Goal: Transaction & Acquisition: Purchase product/service

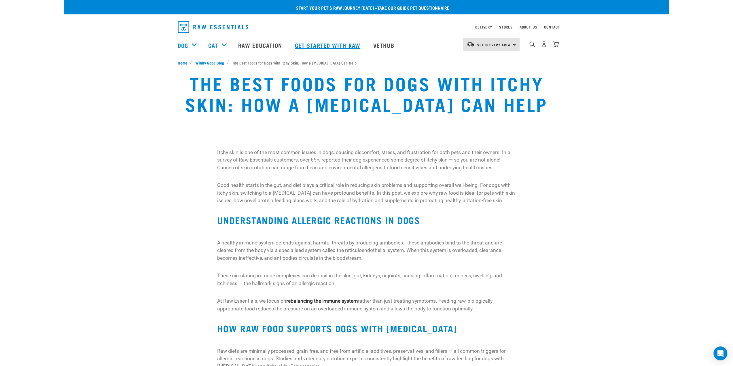
click at [333, 46] on link "Get started with Raw" at bounding box center [328, 45] width 78 height 23
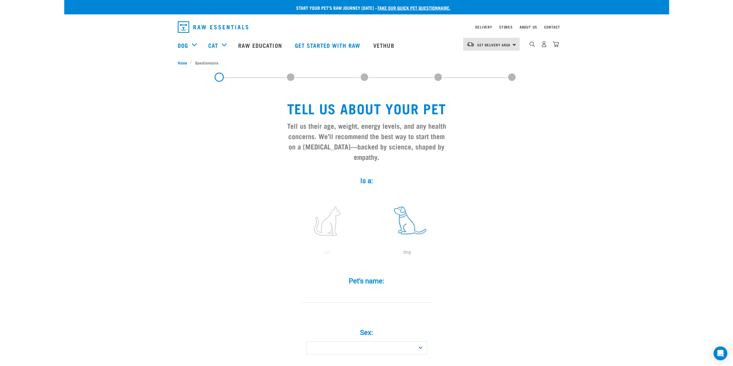
click at [411, 211] on label at bounding box center [407, 220] width 78 height 49
click at [367, 254] on input "radio" at bounding box center [367, 254] width 0 height 0
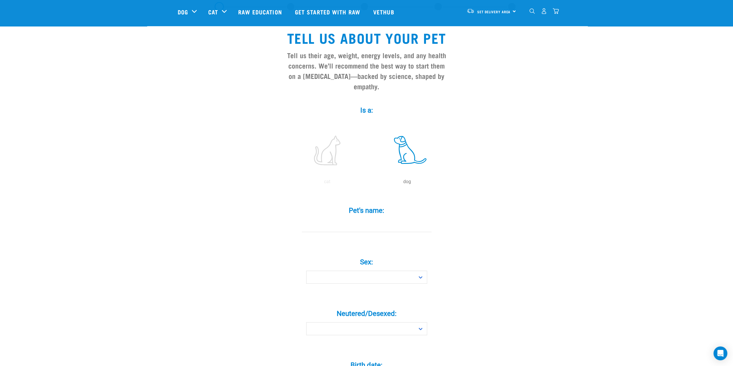
scroll to position [28, 0]
click at [339, 219] on input "Pet's name: *" at bounding box center [367, 225] width 130 height 13
type input "Louie"
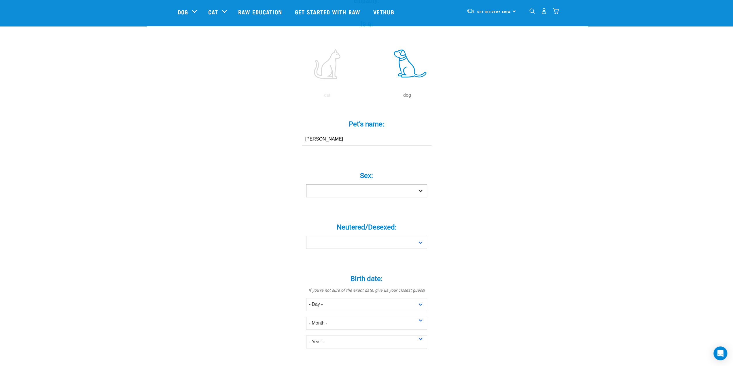
scroll to position [115, 0]
click at [420, 184] on select "Boy Girl" at bounding box center [366, 190] width 121 height 13
select select "boy"
click at [306, 184] on select "Boy Girl" at bounding box center [366, 190] width 121 height 13
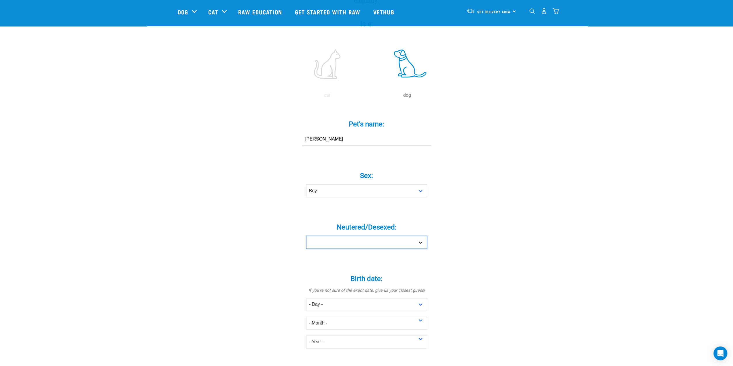
click at [418, 236] on select "Yes No" at bounding box center [366, 242] width 121 height 13
select select "yes"
click at [306, 236] on select "Yes No" at bounding box center [366, 242] width 121 height 13
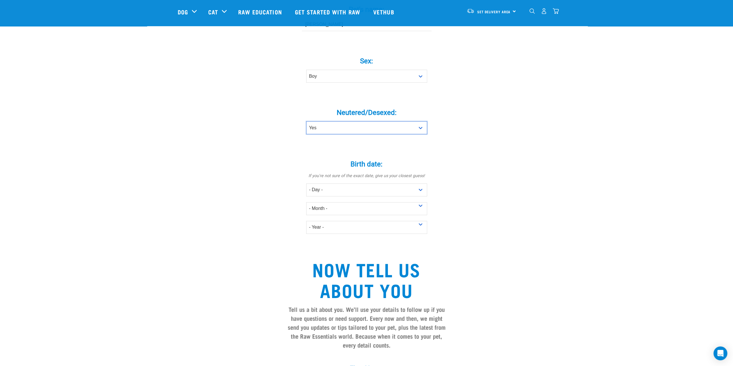
scroll to position [229, 0]
click at [423, 183] on select "- Day - 1 2 3 4 5 6 7 8 9 10 11 12 13 14 15 16 17 18 19 20 21 22 23 24 25 26 27" at bounding box center [366, 189] width 121 height 13
select select "1"
click at [306, 183] on select "- Day - 1 2 3 4 5 6 7 8 9 10 11 12 13 14 15 16 17 18 19 20 21 22 23 24 25 26 27" at bounding box center [366, 189] width 121 height 13
click at [412, 202] on select "- Month - January February March April May June July August September October N…" at bounding box center [366, 208] width 121 height 13
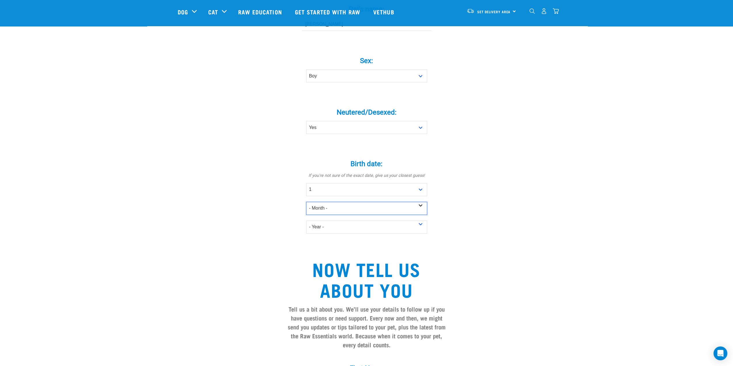
select select "June"
click at [306, 202] on select "- Month - January February March April May June July August September October N…" at bounding box center [366, 208] width 121 height 13
click at [422, 221] on select "- Year - 2025 2024 2023 2022 2021 2020 2019 2018 2017 2016 2015 2014 2013 2012" at bounding box center [366, 227] width 121 height 13
select select "2019"
click at [306, 221] on select "- Year - 2025 2024 2023 2022 2021 2020 2019 2018 2017 2016 2015 2014 2013 2012" at bounding box center [366, 227] width 121 height 13
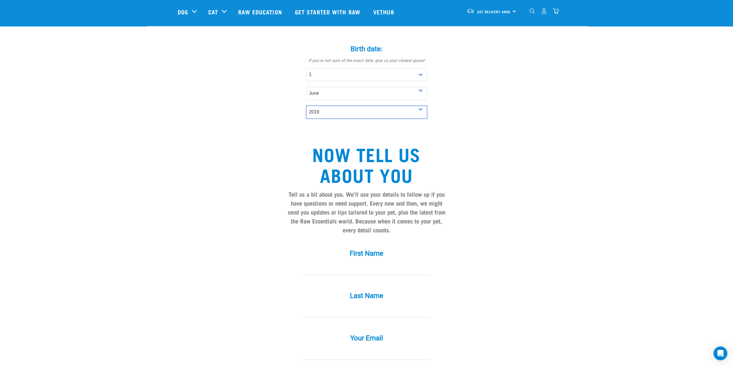
scroll to position [344, 0]
click at [416, 262] on input "First Name *" at bounding box center [367, 268] width 130 height 13
type input "Justin"
type input "Read"
type input "judda1973@gmail.com"
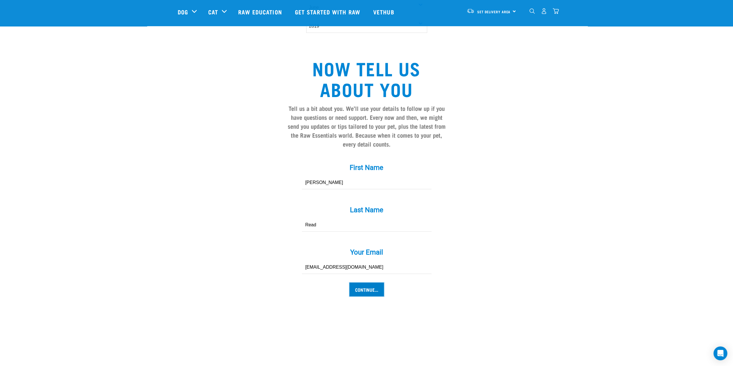
click at [375, 283] on input "Continue..." at bounding box center [366, 289] width 35 height 14
click at [362, 282] on input "Continue..." at bounding box center [366, 289] width 35 height 14
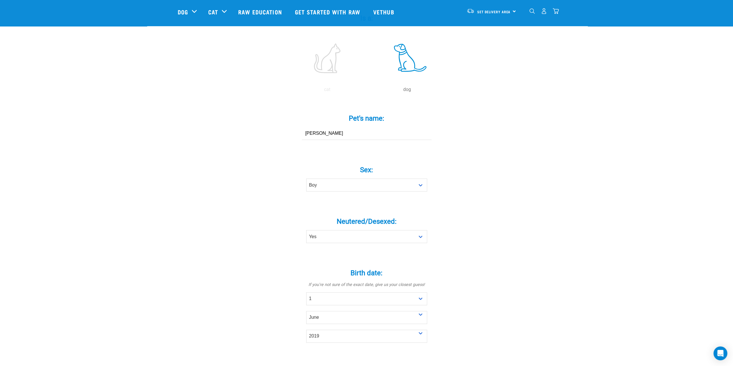
scroll to position [117, 0]
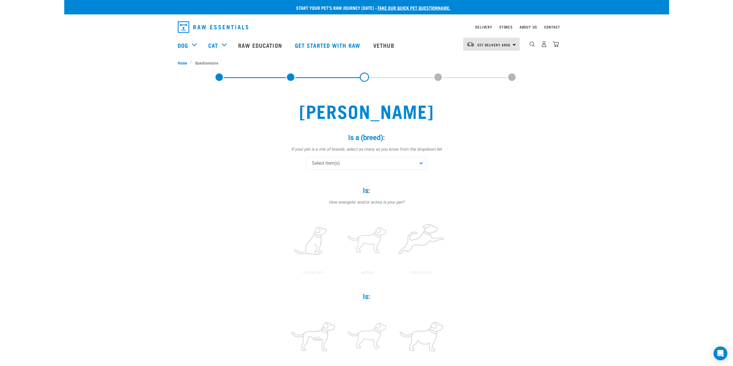
click at [421, 164] on div "Select item(s)" at bounding box center [366, 163] width 121 height 13
click at [314, 191] on span at bounding box center [313, 189] width 5 height 5
click at [454, 190] on div "Louie Is a (breed): * If your pet is a mix of breeds, select as many as you kno…" at bounding box center [367, 355] width 378 height 532
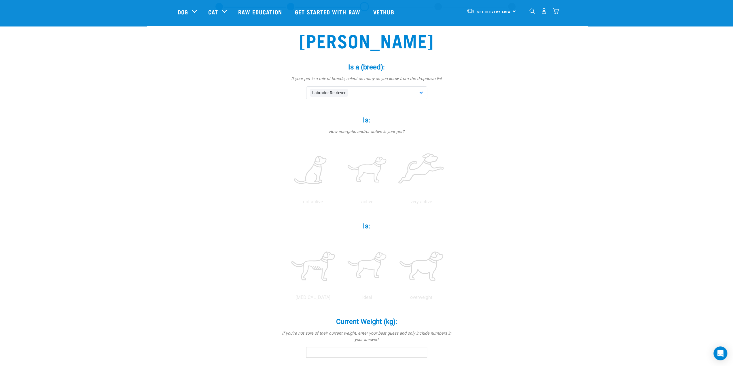
scroll to position [29, 0]
click at [314, 171] on label at bounding box center [313, 170] width 52 height 49
click at [286, 203] on input "radio" at bounding box center [286, 203] width 0 height 0
click at [375, 257] on label at bounding box center [367, 265] width 52 height 49
click at [340, 299] on input "radio" at bounding box center [340, 299] width 0 height 0
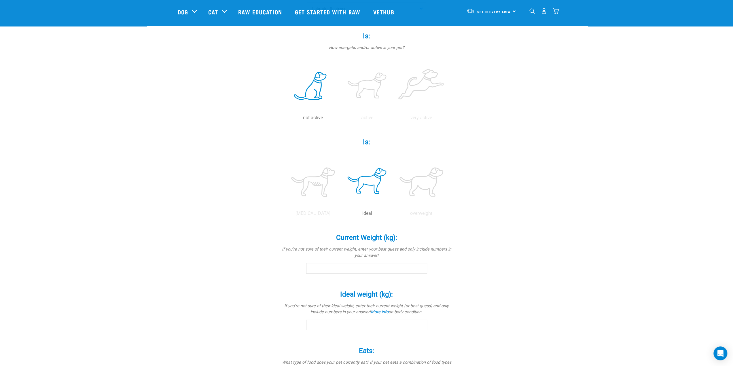
click at [352, 269] on input "Current Weight (kg): *" at bounding box center [366, 268] width 121 height 10
type input "40"
click at [469, 267] on div "Louie Is a (breed): * If your pet is a mix of breeds, select as many as you kno…" at bounding box center [367, 198] width 378 height 532
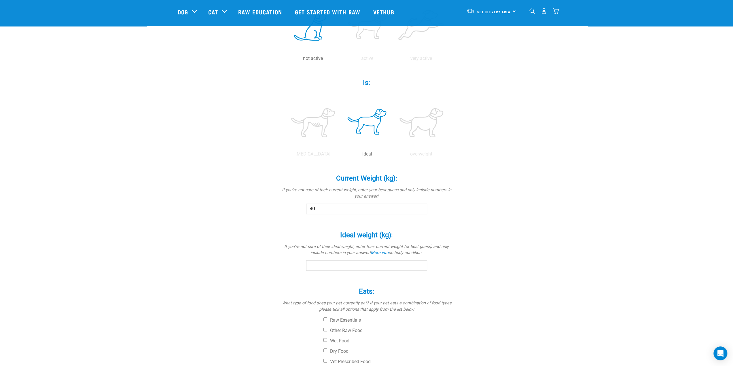
scroll to position [172, 0]
click at [385, 265] on input "Ideal weight (kg): *" at bounding box center [366, 265] width 121 height 10
type input "40"
click at [542, 191] on div "Louie Is a (breed): * If your pet is a mix of breeds, select as many as you kno…" at bounding box center [367, 140] width 378 height 532
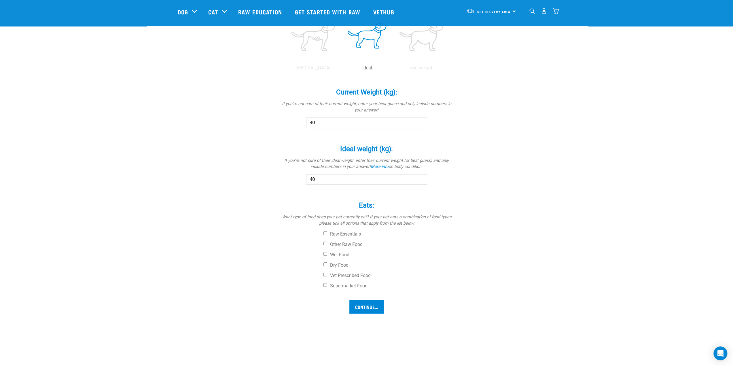
scroll to position [258, 0]
click at [334, 264] on label "Dry Food" at bounding box center [388, 265] width 130 height 6
click at [327, 264] on input "Dry Food" at bounding box center [325, 264] width 4 height 4
checkbox input "true"
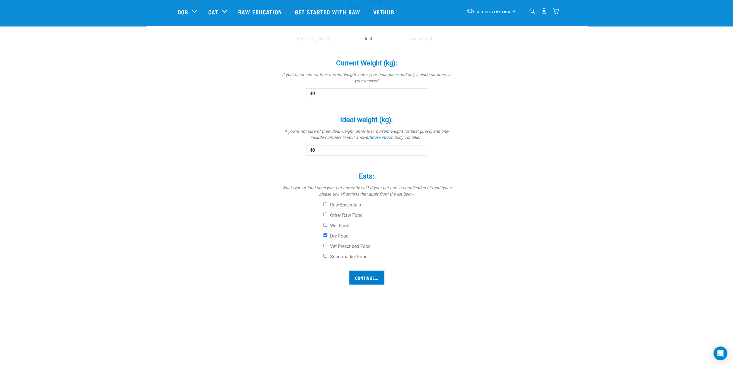
scroll to position [287, 0]
click at [376, 278] on input "Continue..." at bounding box center [366, 278] width 35 height 14
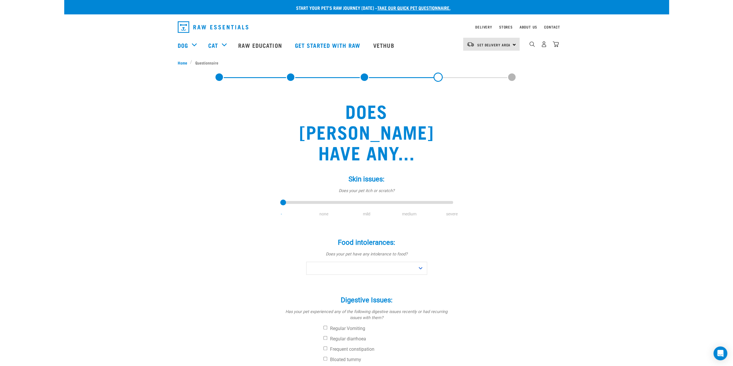
click at [456, 211] on li "severe" at bounding box center [451, 214] width 43 height 6
drag, startPoint x: 284, startPoint y: 183, endPoint x: 466, endPoint y: 190, distance: 181.8
type input "4"
click at [453, 199] on input "range" at bounding box center [366, 203] width 173 height 8
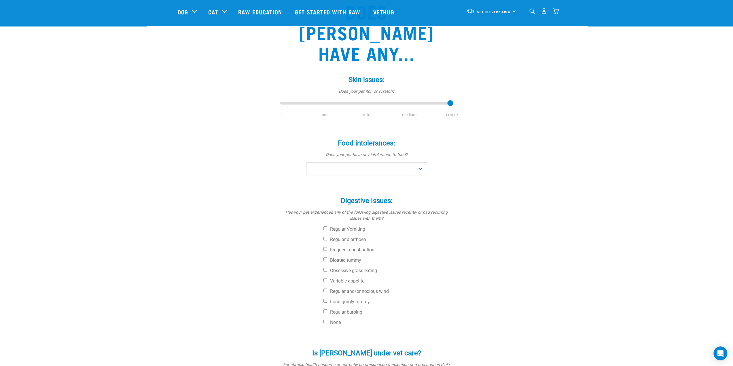
scroll to position [57, 0]
click at [418, 162] on select "No Yes" at bounding box center [366, 168] width 121 height 13
click at [466, 146] on div "Does Louie have any... Skin issues: * Does your pet itch or scratch? - none mil…" at bounding box center [367, 204] width 378 height 430
click at [420, 162] on select "No Yes" at bounding box center [366, 168] width 121 height 13
select select "no"
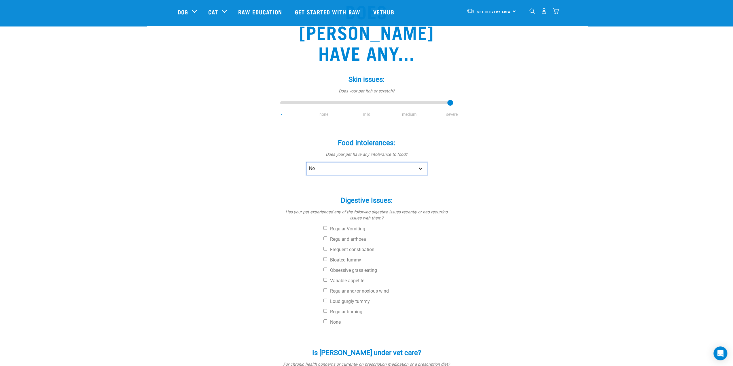
click at [306, 162] on select "No Yes" at bounding box center [366, 168] width 121 height 13
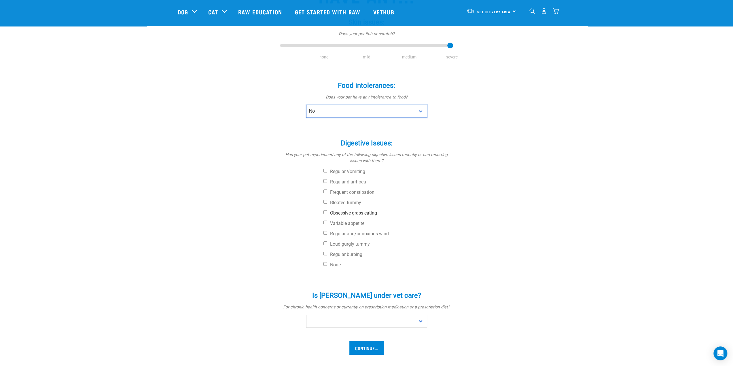
scroll to position [115, 0]
click at [325, 262] on input "None" at bounding box center [325, 264] width 4 height 4
checkbox input "true"
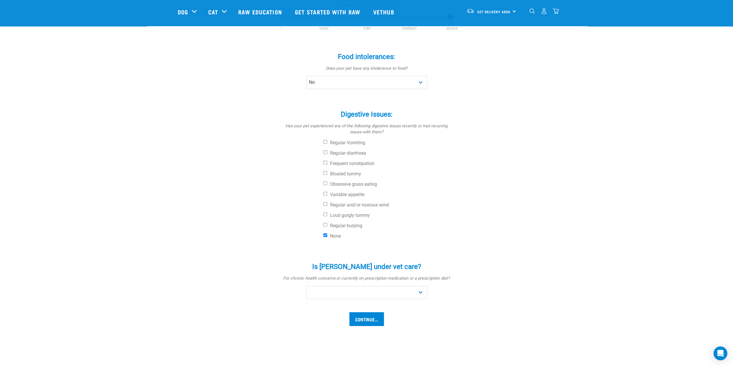
scroll to position [143, 0]
click at [420, 286] on select "No Yes" at bounding box center [366, 292] width 121 height 13
select select "no"
click at [306, 286] on select "No Yes" at bounding box center [366, 292] width 121 height 13
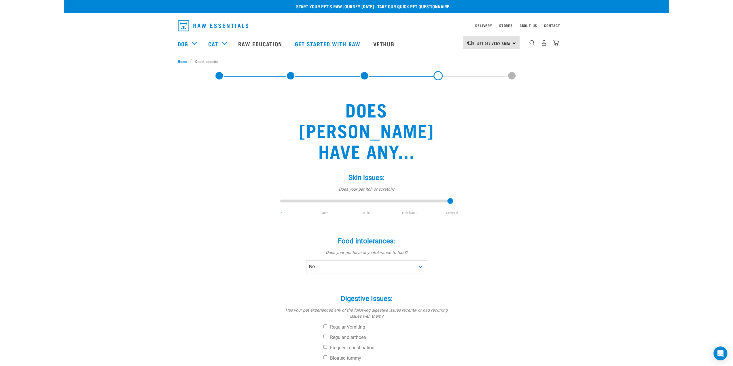
scroll to position [0, 0]
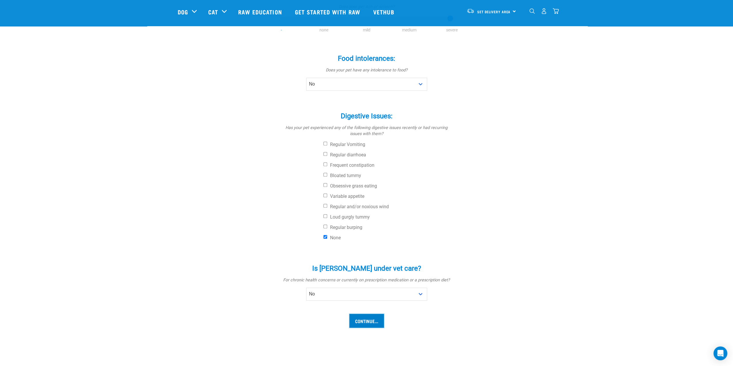
click at [365, 314] on input "Continue..." at bounding box center [366, 321] width 35 height 14
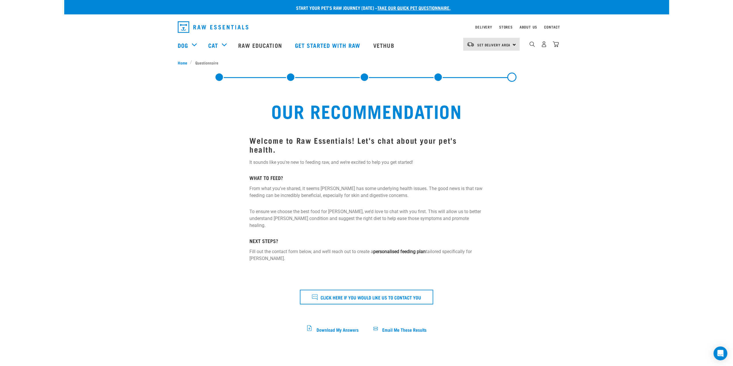
click at [513, 46] on div "Set Delivery Area [GEOGRAPHIC_DATA]" at bounding box center [491, 44] width 56 height 13
click at [487, 59] on link "[GEOGRAPHIC_DATA]" at bounding box center [490, 60] width 55 height 13
click at [510, 26] on link "Stores" at bounding box center [506, 27] width 14 height 2
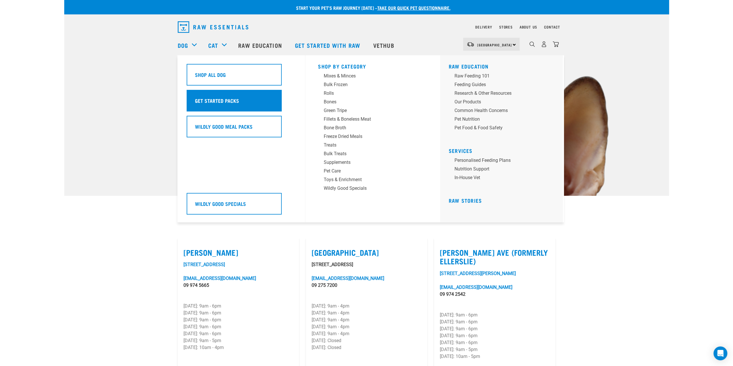
click at [217, 99] on h5 "Get Started Packs" at bounding box center [217, 100] width 44 height 7
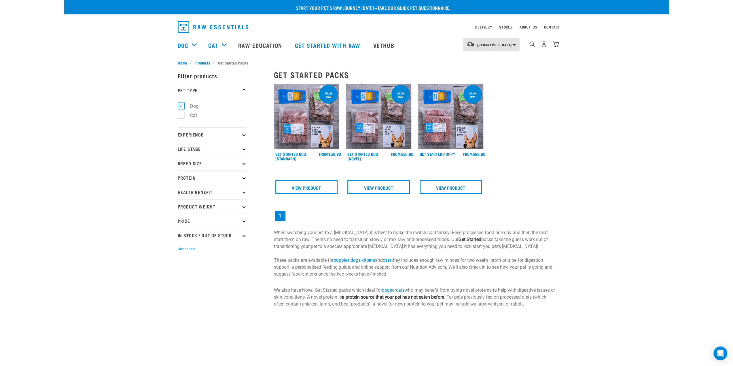
click at [243, 134] on icon at bounding box center [243, 134] width 3 height 3
click at [182, 152] on label "New Raw Feeder" at bounding box center [203, 150] width 45 height 7
click at [181, 151] on input "New Raw Feeder" at bounding box center [180, 149] width 4 height 4
checkbox input "true"
click at [244, 180] on icon at bounding box center [243, 178] width 3 height 3
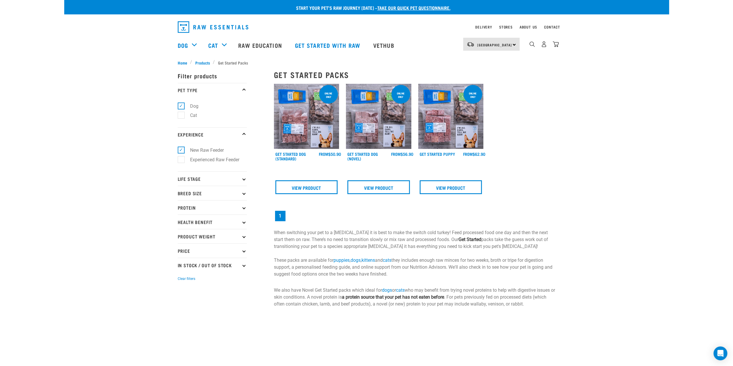
click at [245, 177] on p "Life Stage" at bounding box center [212, 178] width 69 height 14
click at [181, 225] on label "Adult Dog" at bounding box center [197, 222] width 32 height 7
click at [178, 223] on input "Adult Dog" at bounding box center [180, 222] width 4 height 4
checkbox input "true"
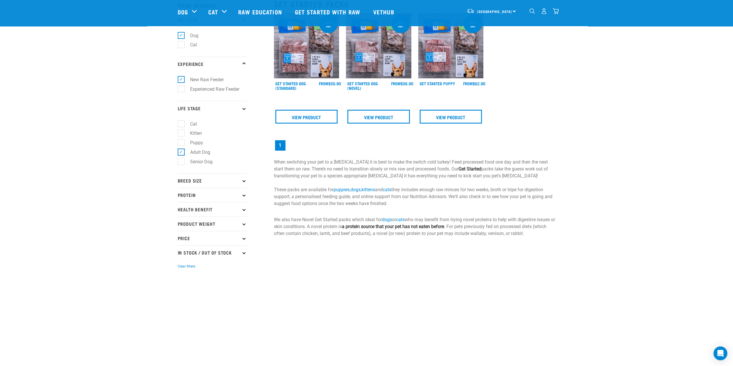
scroll to position [29, 0]
click at [242, 181] on p "Breed Size" at bounding box center [212, 180] width 69 height 14
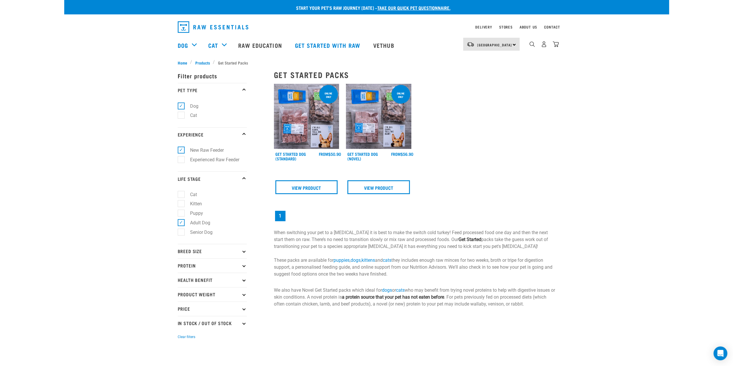
click at [241, 251] on p "Breed Size" at bounding box center [212, 251] width 69 height 14
click at [183, 287] on label "Large Dogs" at bounding box center [198, 285] width 35 height 7
click at [181, 287] on input "Large Dogs" at bounding box center [180, 285] width 4 height 4
checkbox input "true"
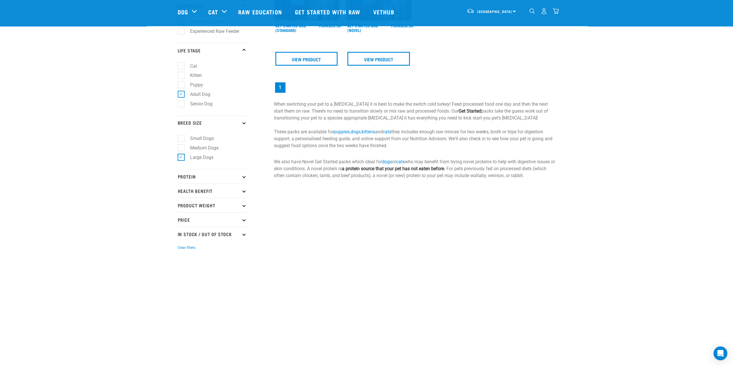
scroll to position [86, 0]
click at [242, 177] on p "Protein" at bounding box center [212, 176] width 69 height 14
click at [242, 179] on p "Protein" at bounding box center [212, 177] width 69 height 14
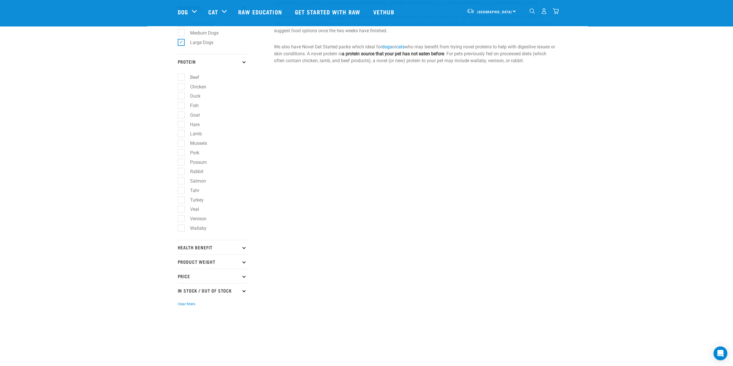
scroll to position [201, 0]
click at [241, 249] on p "Health Benefit" at bounding box center [212, 247] width 69 height 14
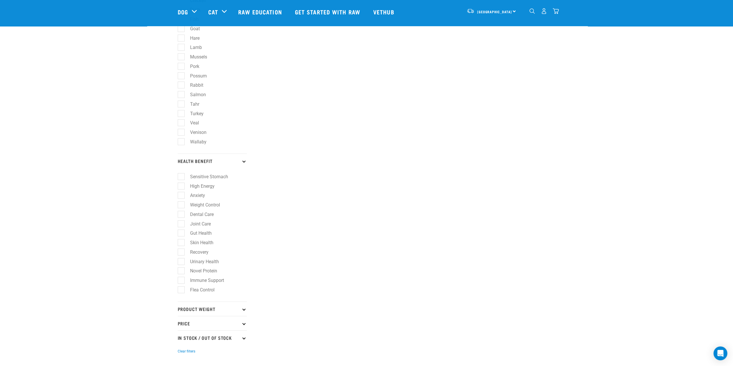
scroll to position [287, 0]
click at [181, 243] on label "Skin Health" at bounding box center [198, 242] width 35 height 7
click at [181, 243] on input "Skin Health" at bounding box center [180, 242] width 4 height 4
checkbox input "true"
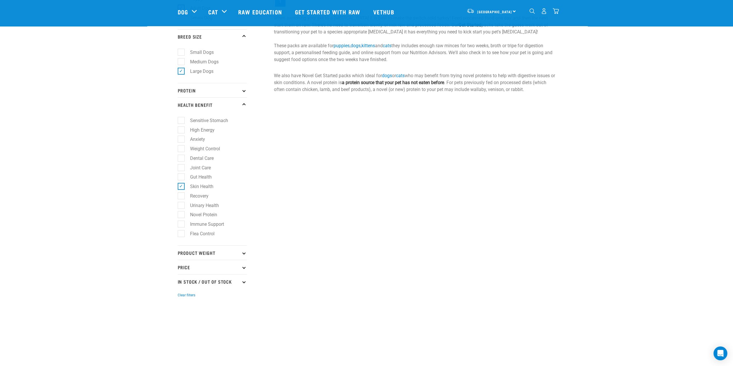
scroll to position [172, 0]
click at [244, 282] on p "In Stock / Out Of Stock" at bounding box center [212, 281] width 69 height 14
click at [245, 270] on p "Price" at bounding box center [212, 266] width 69 height 14
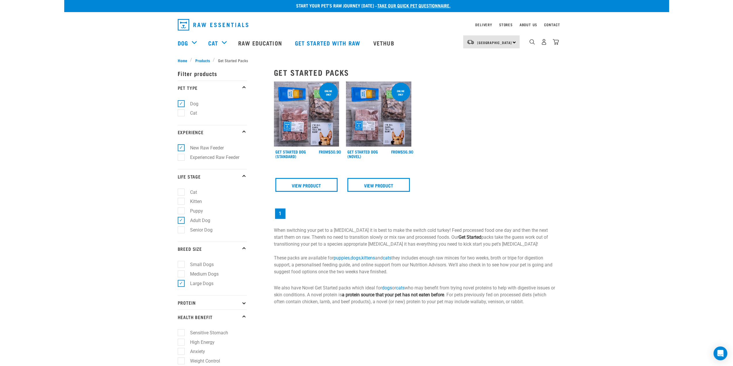
scroll to position [0, 0]
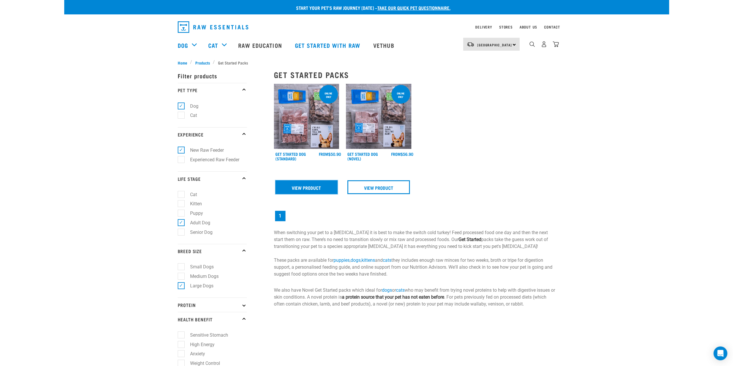
click at [319, 193] on link "View Product" at bounding box center [306, 187] width 62 height 14
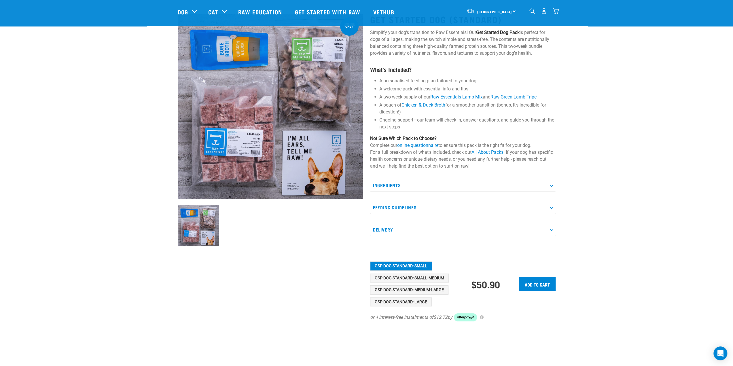
scroll to position [29, 0]
click at [414, 300] on button "GSP Dog Standard: Large" at bounding box center [401, 301] width 62 height 9
click at [551, 229] on icon at bounding box center [551, 228] width 3 height 3
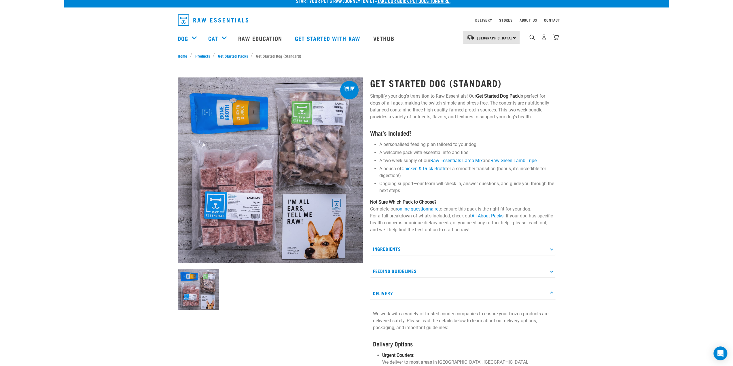
scroll to position [0, 0]
